Goal: Transaction & Acquisition: Purchase product/service

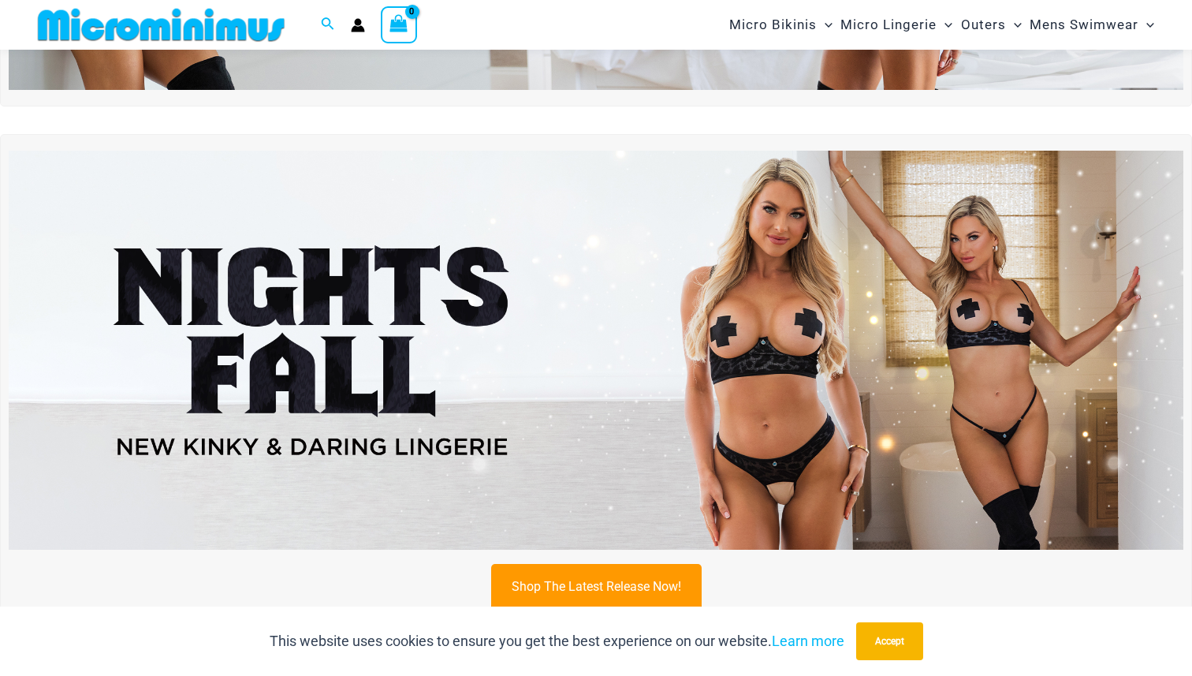
scroll to position [404, 0]
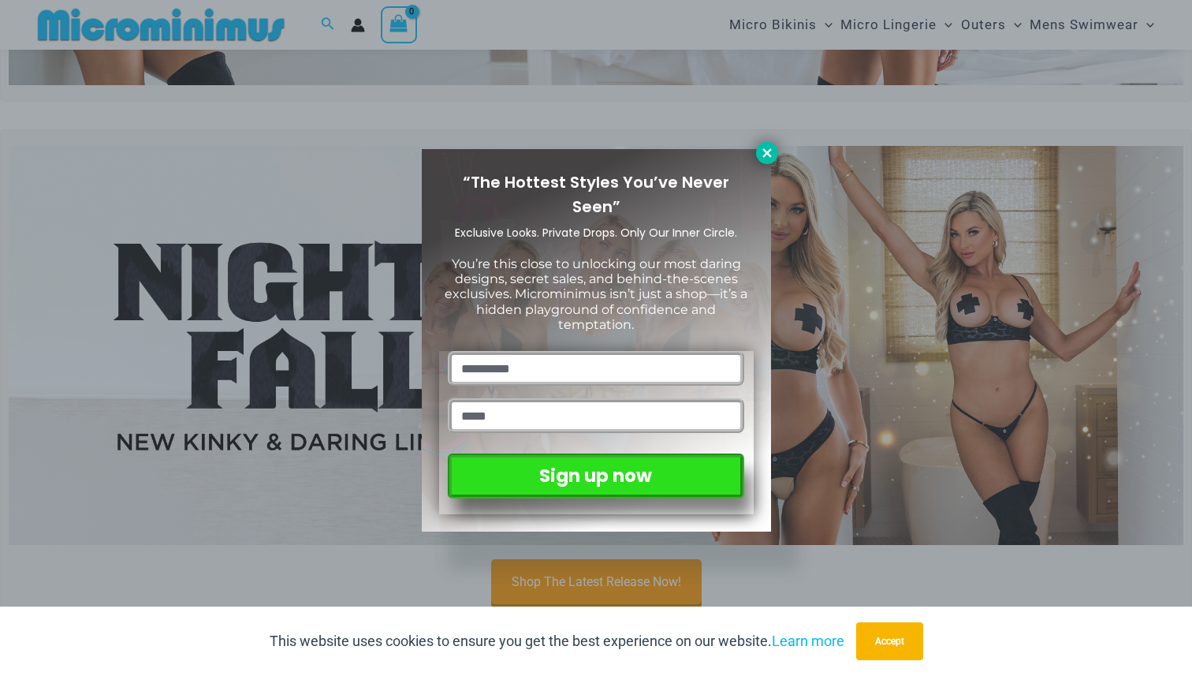
click at [762, 153] on icon at bounding box center [767, 153] width 14 height 14
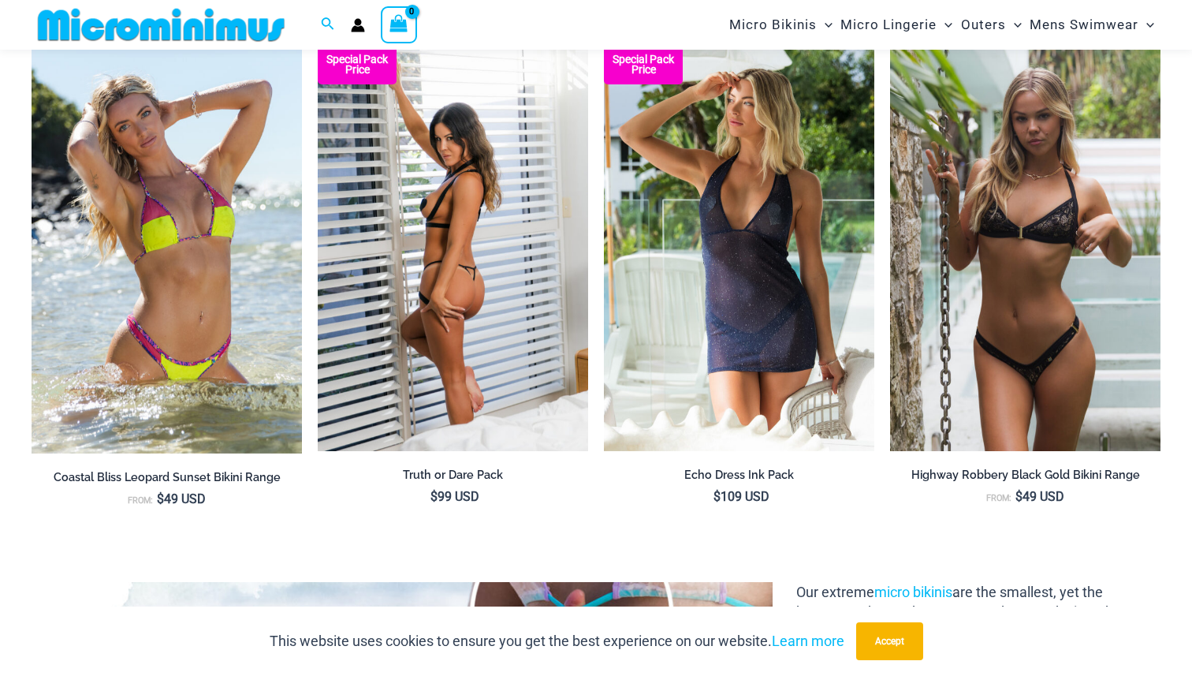
scroll to position [1816, 0]
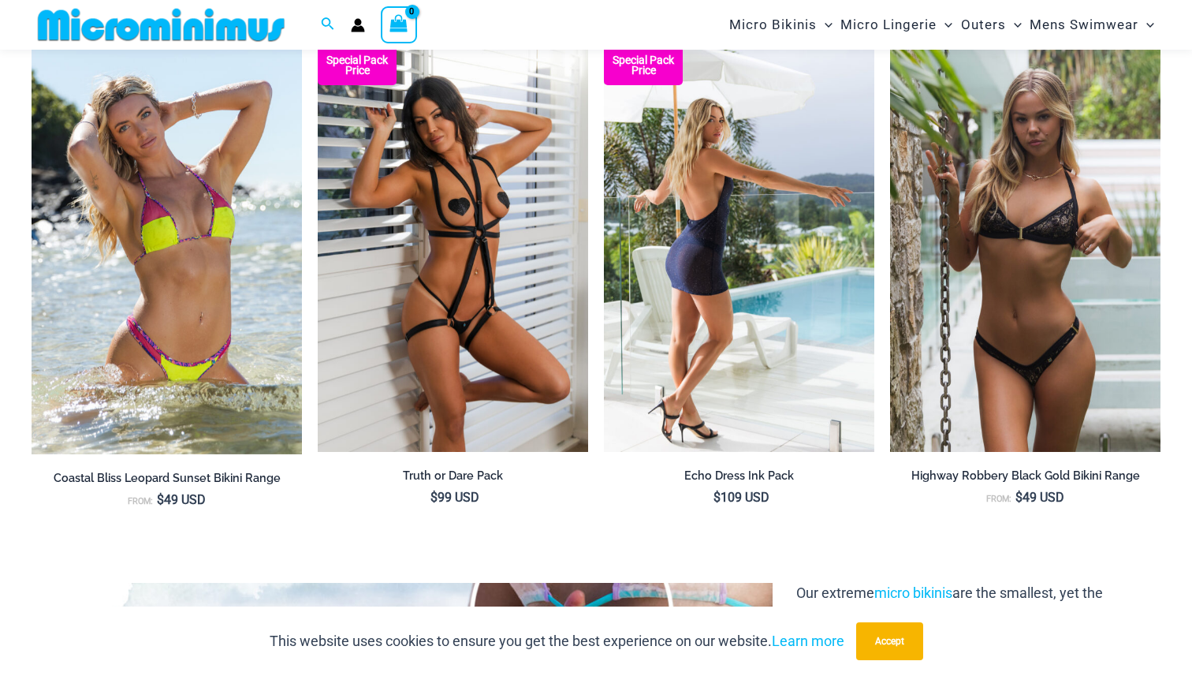
click at [716, 294] on img at bounding box center [739, 249] width 270 height 406
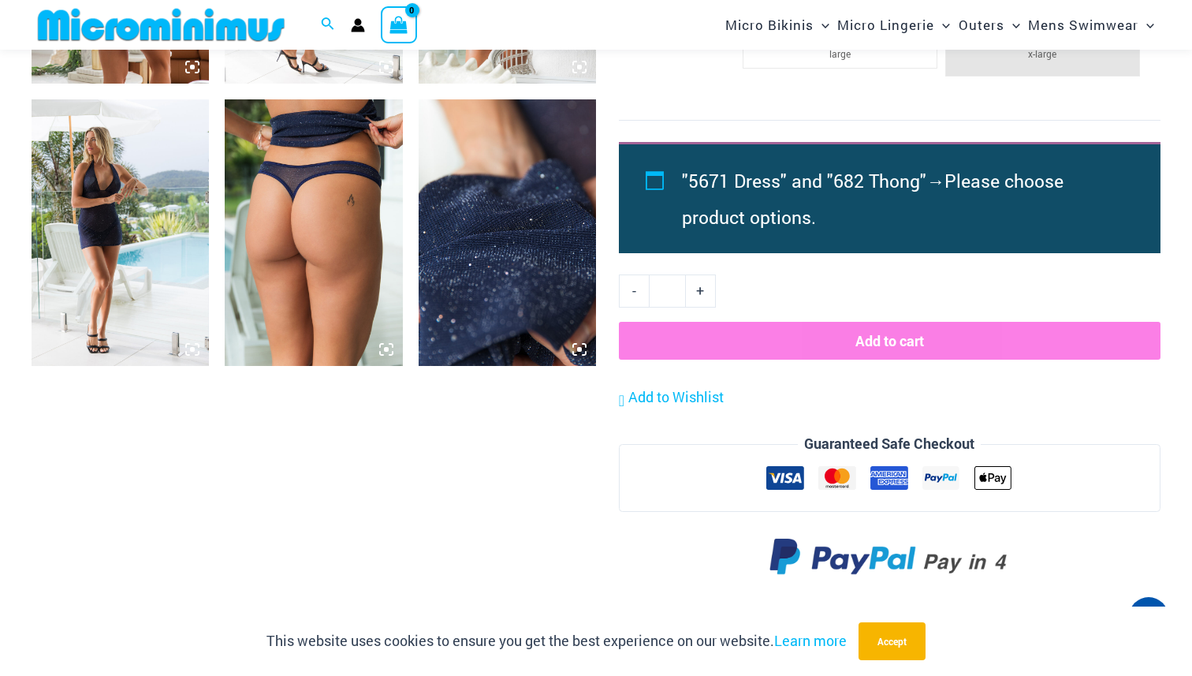
scroll to position [1473, 0]
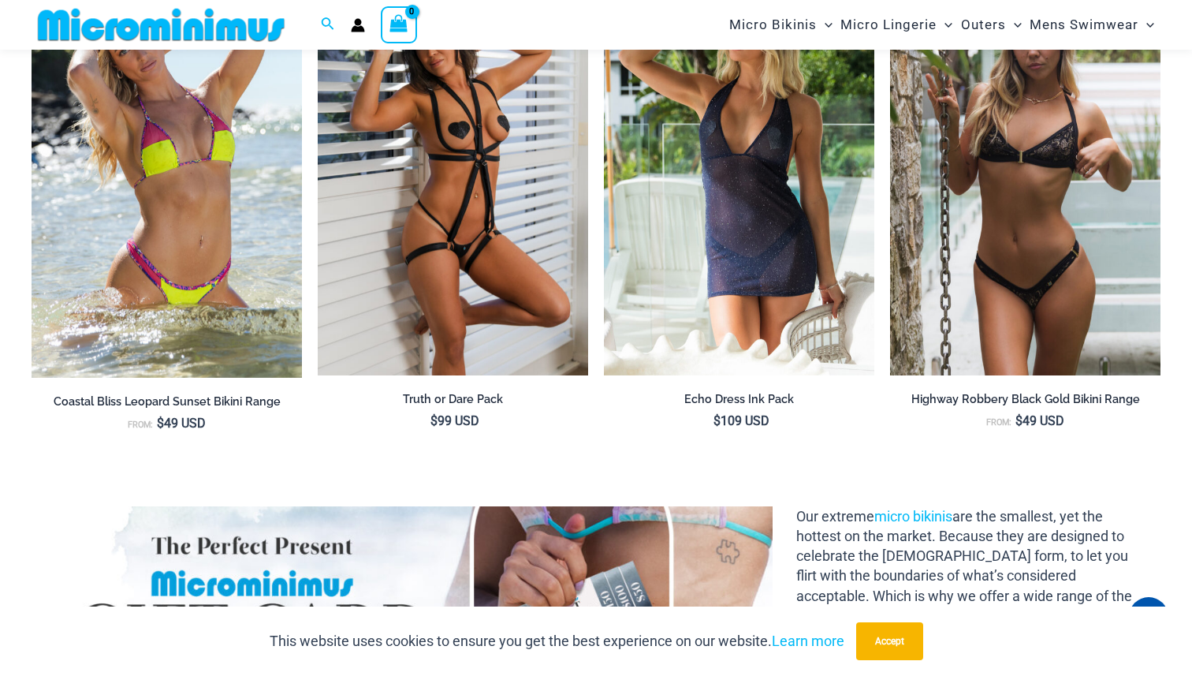
scroll to position [1816, 0]
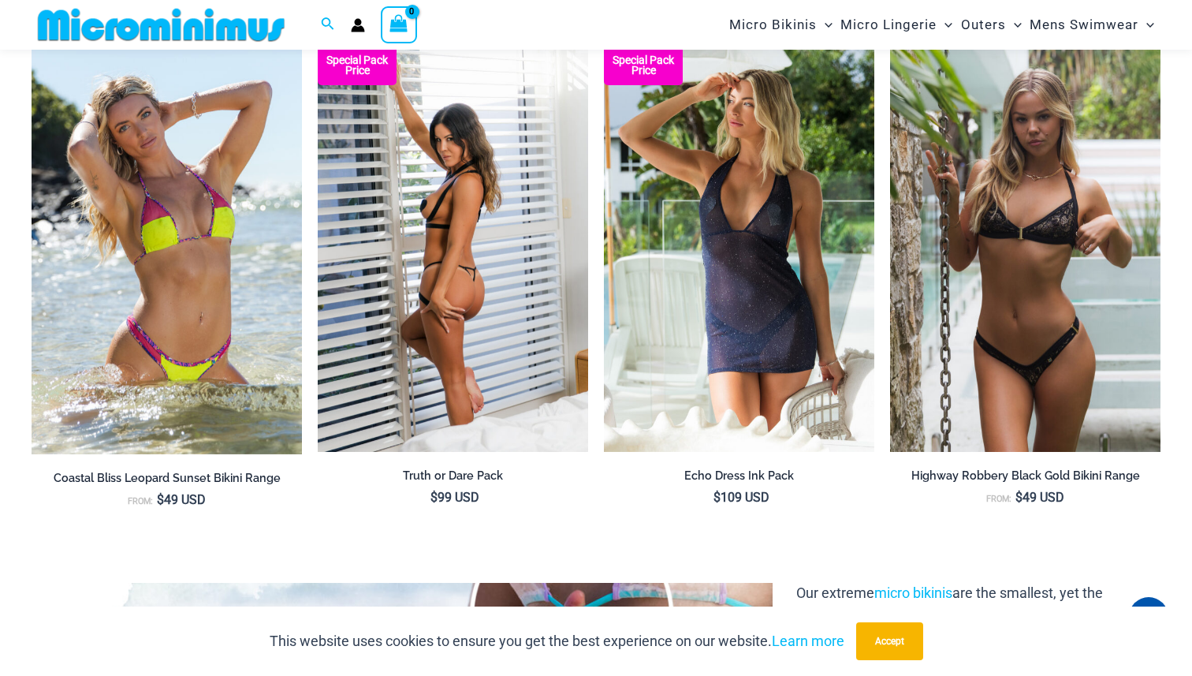
click at [453, 345] on img at bounding box center [453, 249] width 270 height 406
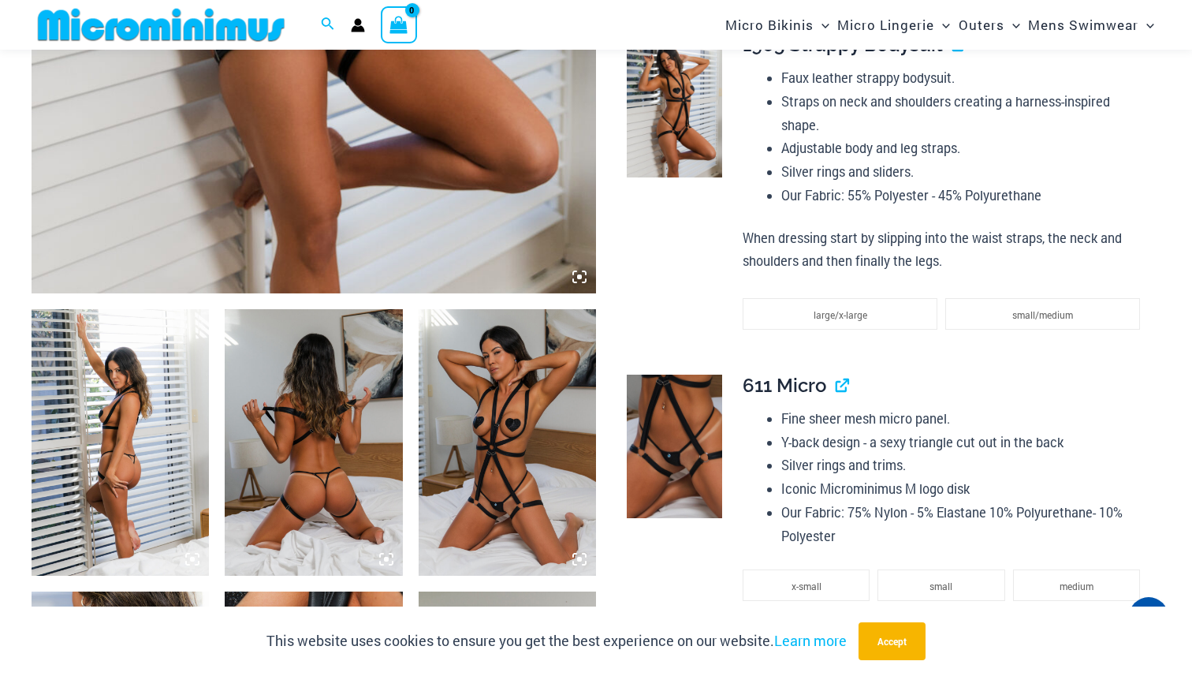
scroll to position [698, 0]
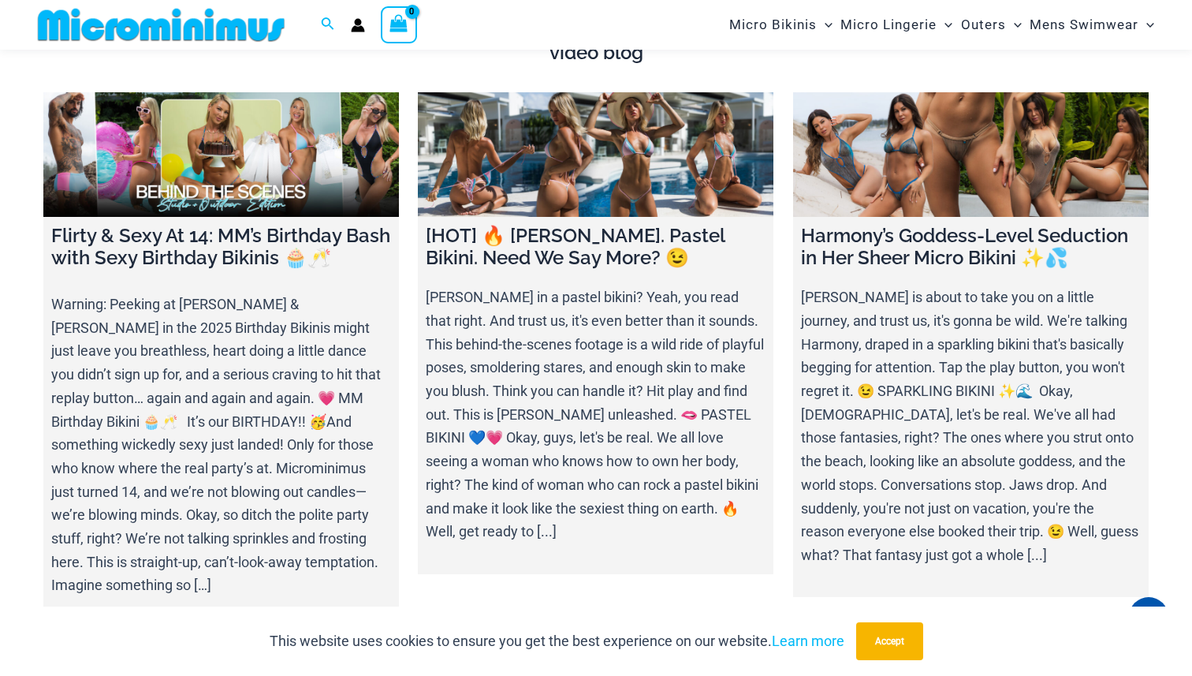
scroll to position [5583, 0]
